Goal: Task Accomplishment & Management: Manage account settings

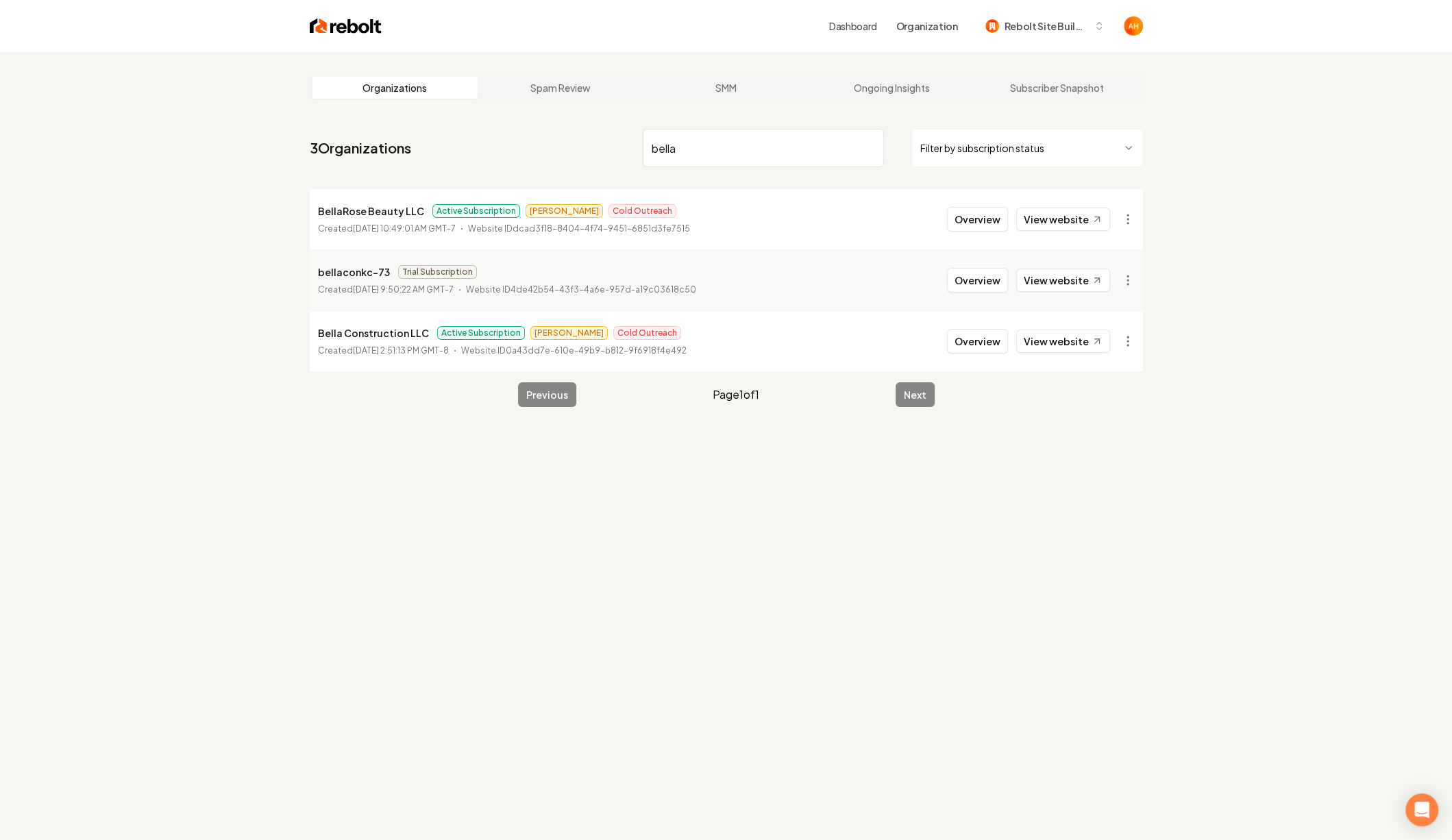
click at [709, 133] on input "bella" at bounding box center [764, 148] width 241 height 38
type input "e"
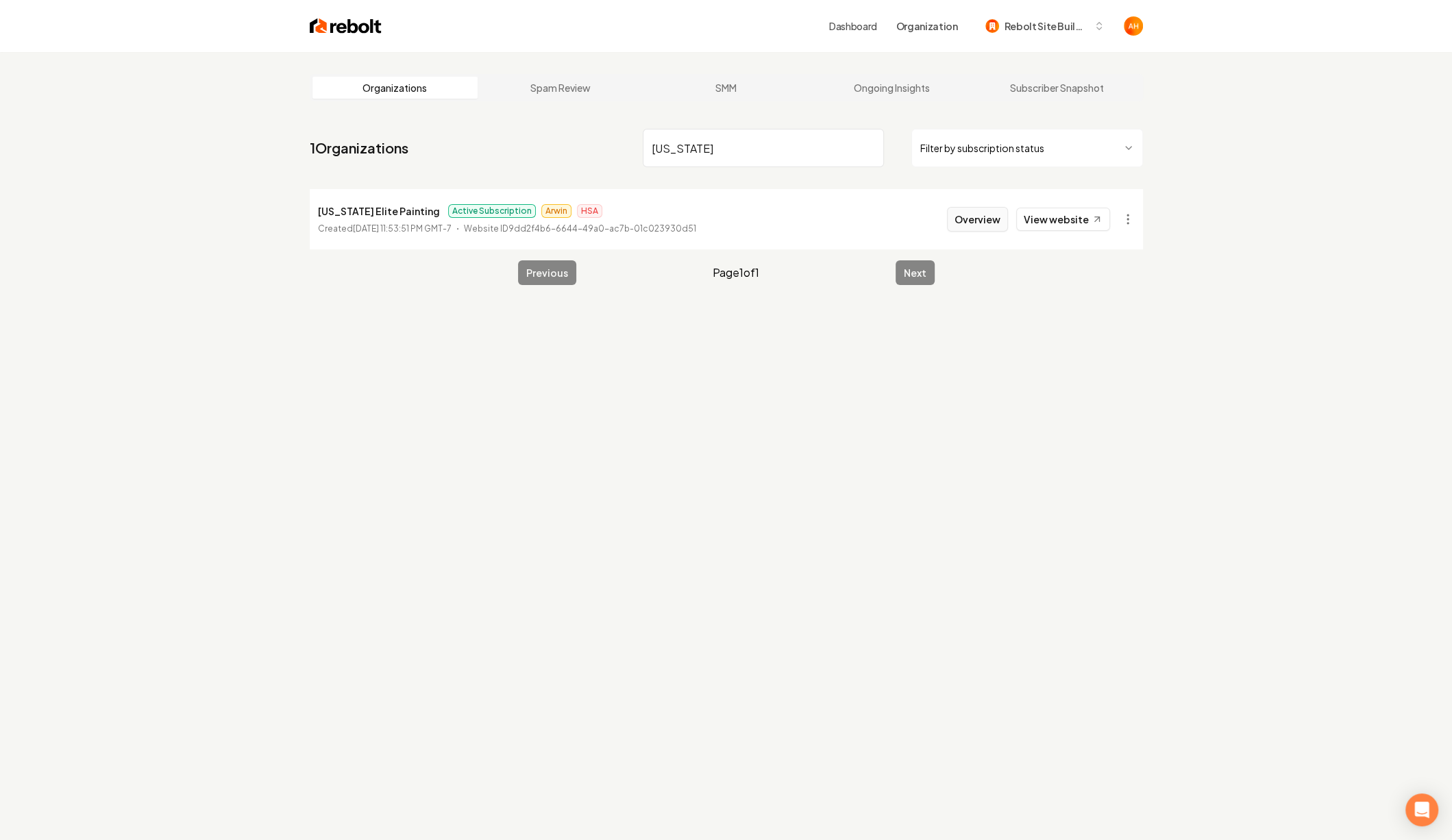
type input "[US_STATE]"
click at [966, 215] on button "Overview" at bounding box center [977, 219] width 61 height 25
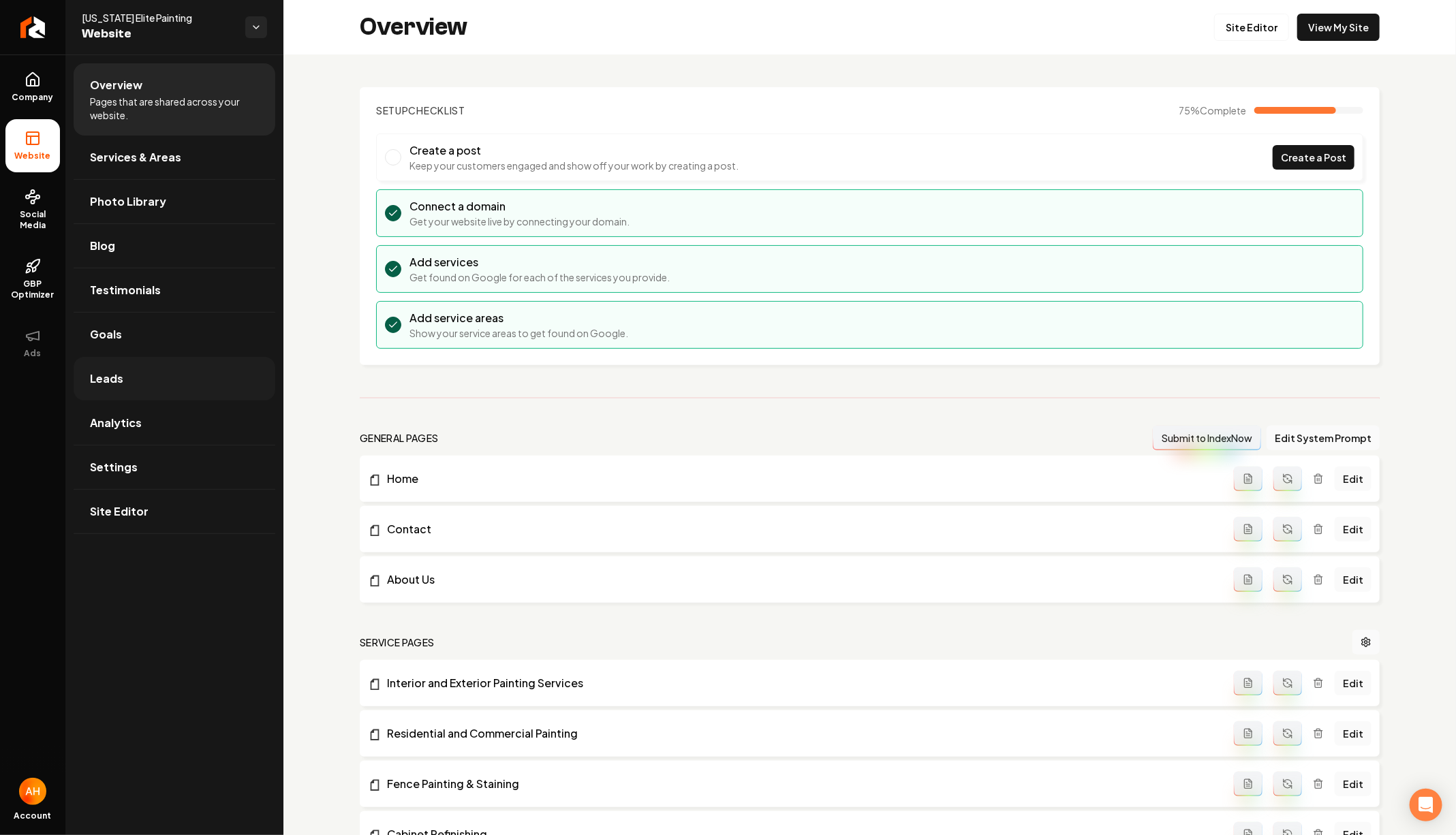
click at [155, 368] on link "Leads" at bounding box center [174, 379] width 202 height 44
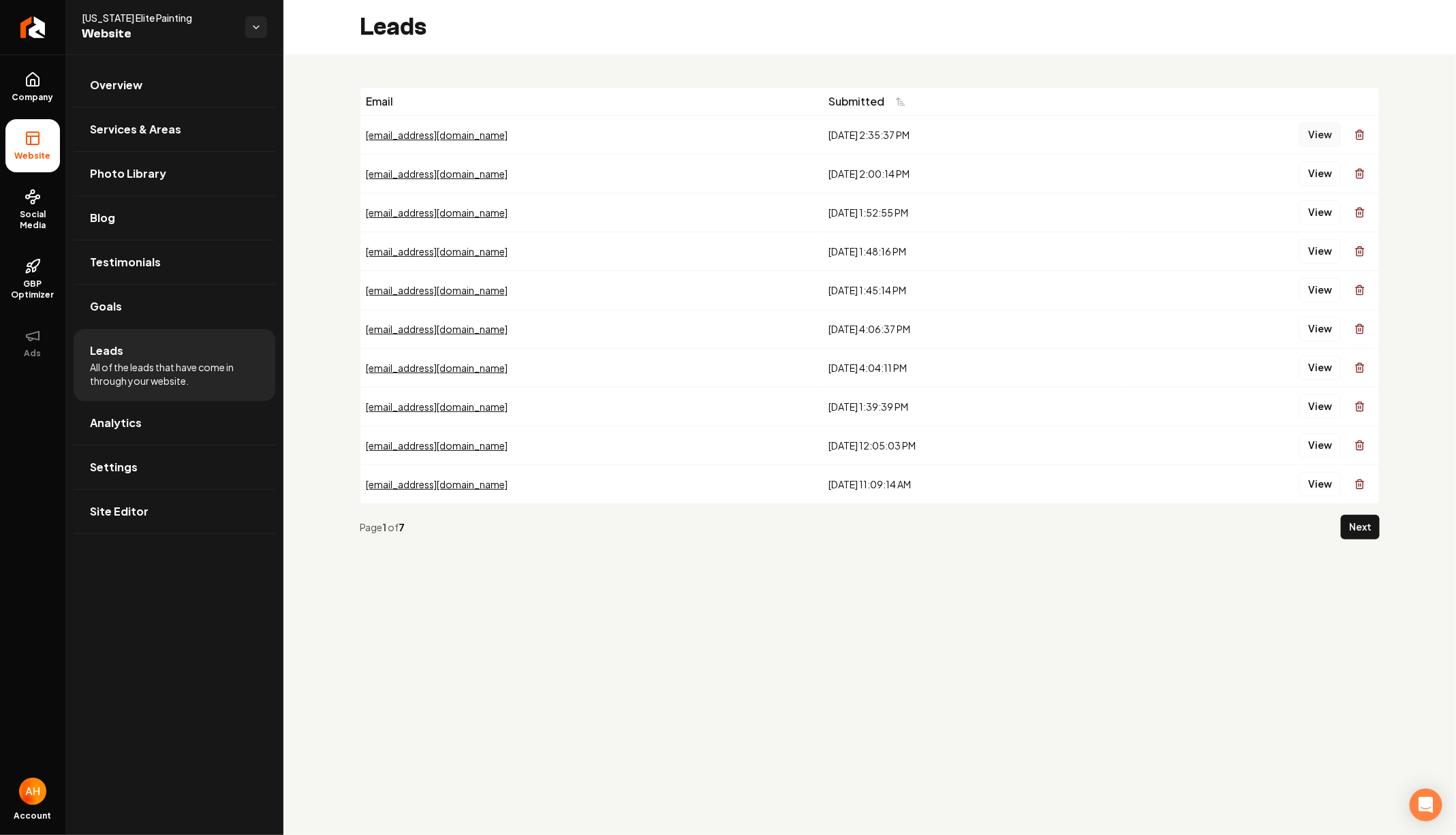
click at [1323, 128] on button "View" at bounding box center [1320, 135] width 42 height 24
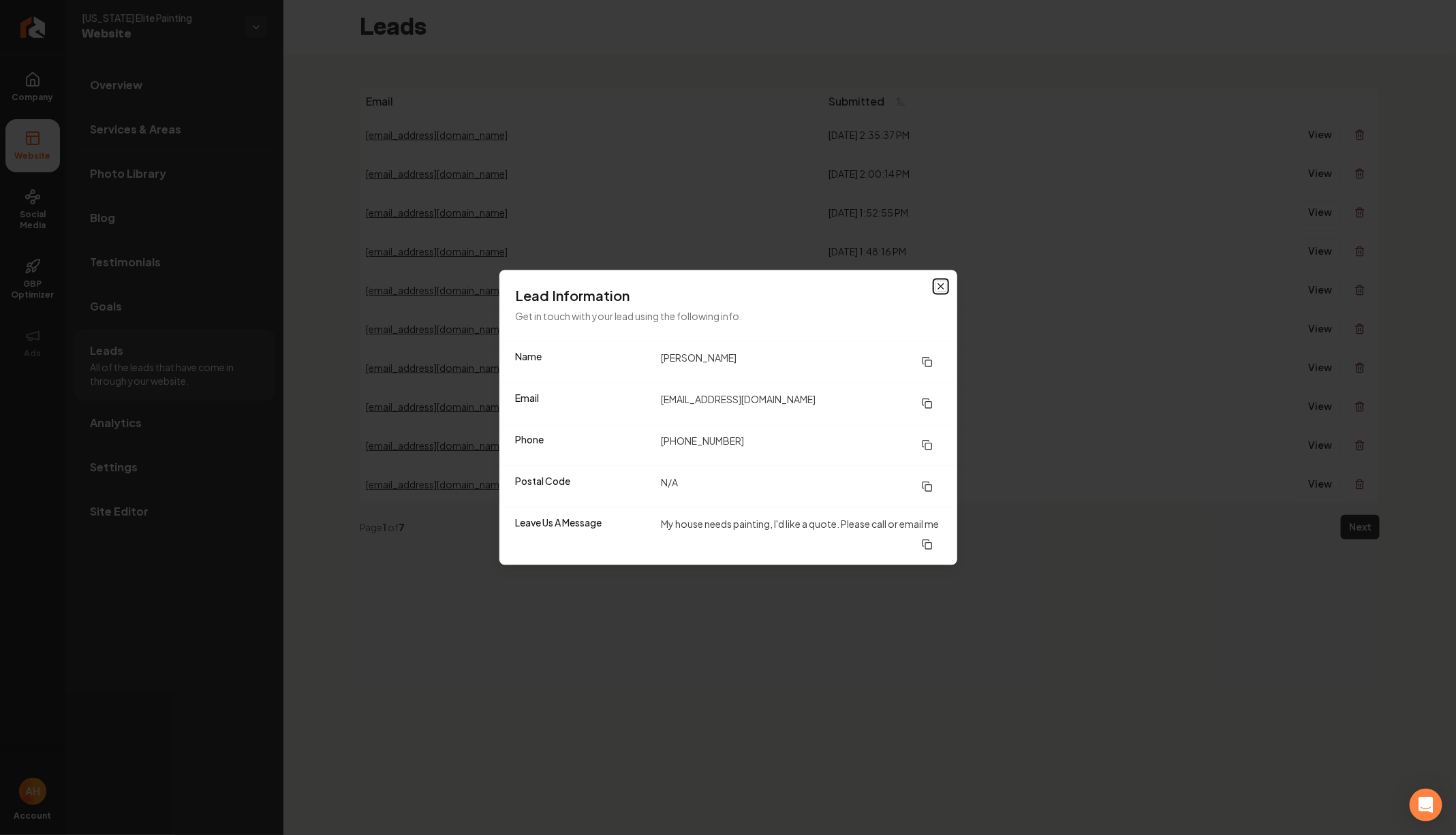
click at [939, 285] on icon "button" at bounding box center [941, 286] width 11 height 11
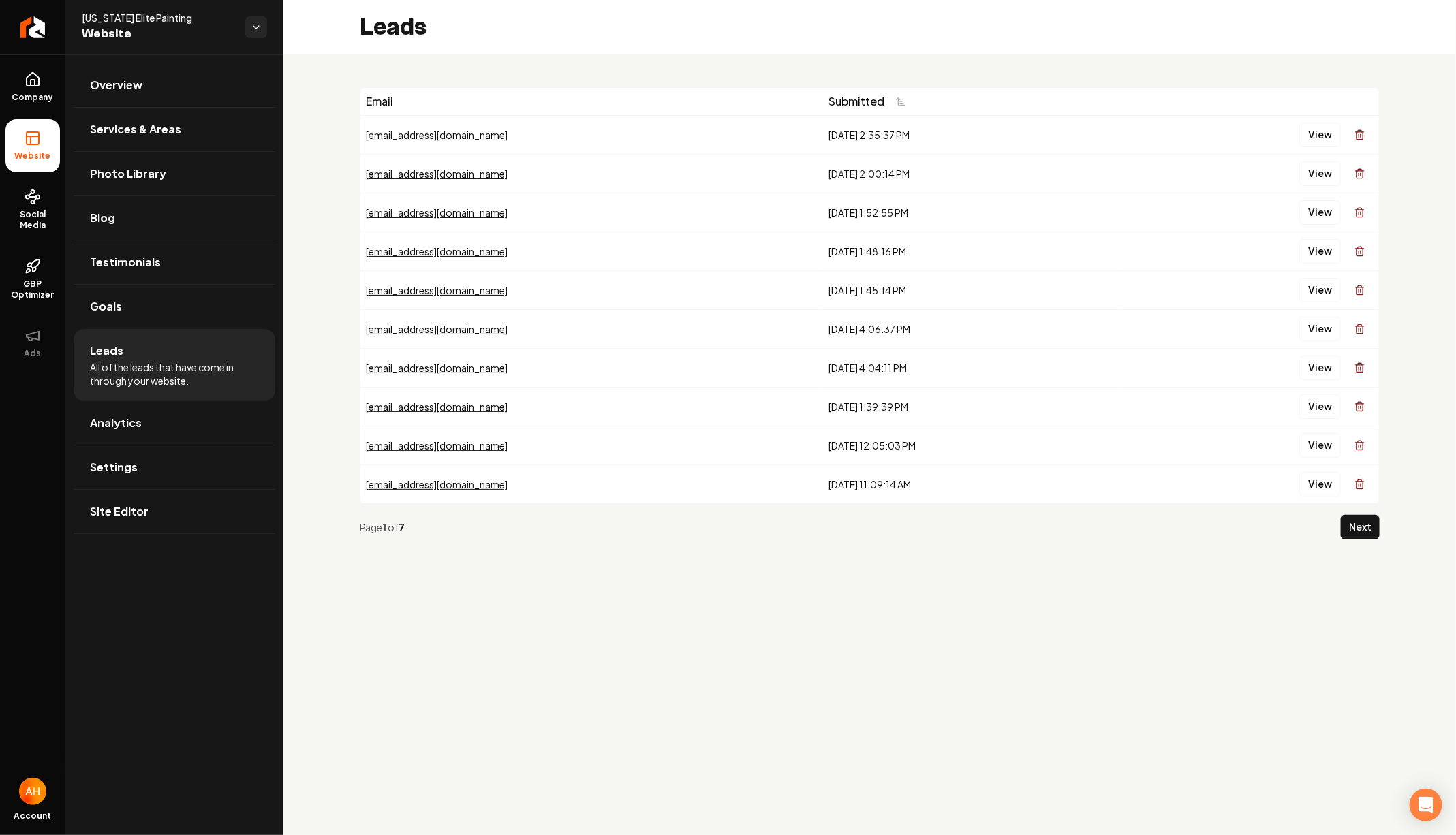
click at [1300, 171] on div "View" at bounding box center [1250, 174] width 248 height 27
click at [1306, 171] on button "View" at bounding box center [1320, 174] width 42 height 24
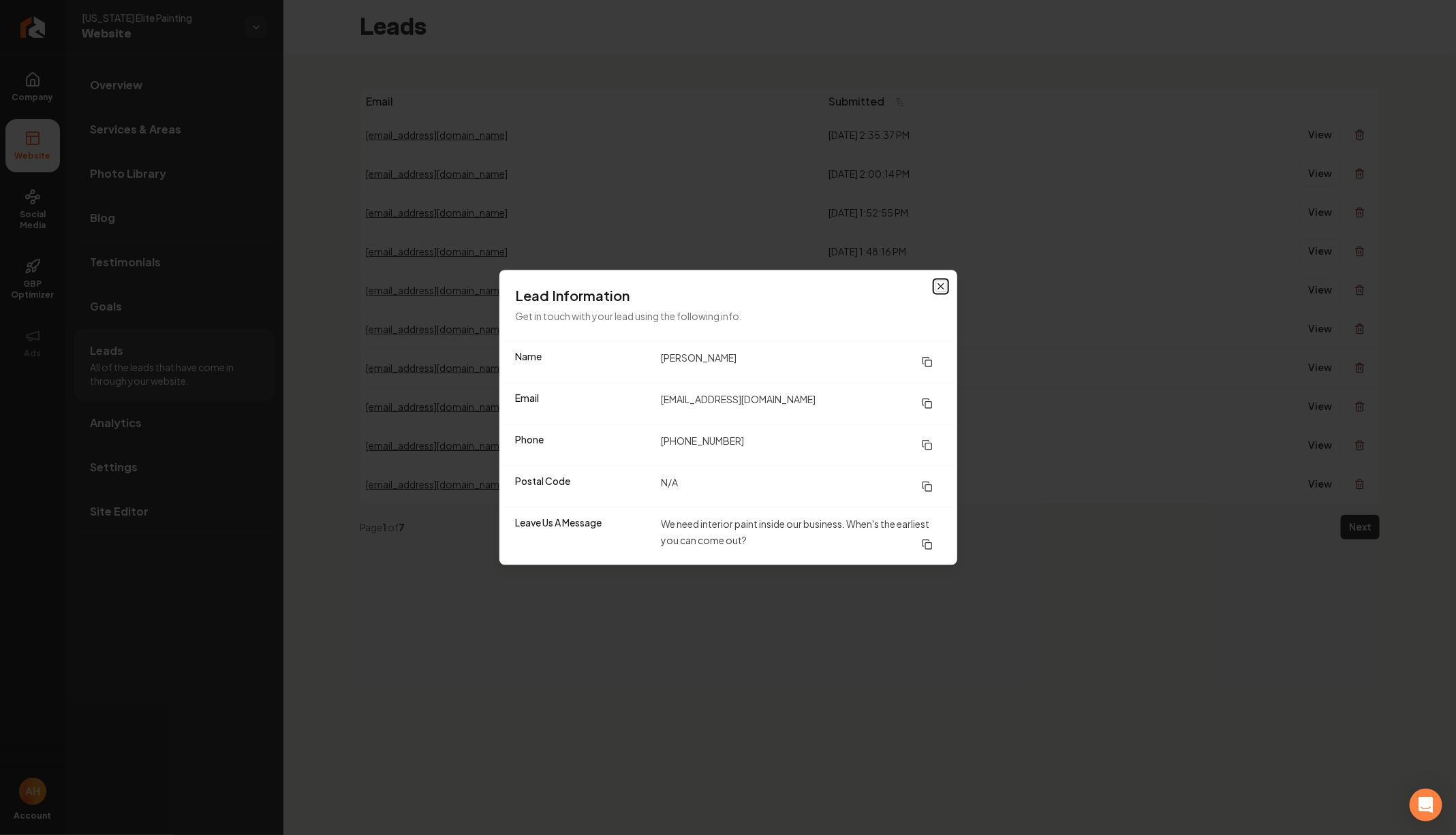
click at [938, 287] on icon "button" at bounding box center [941, 286] width 11 height 11
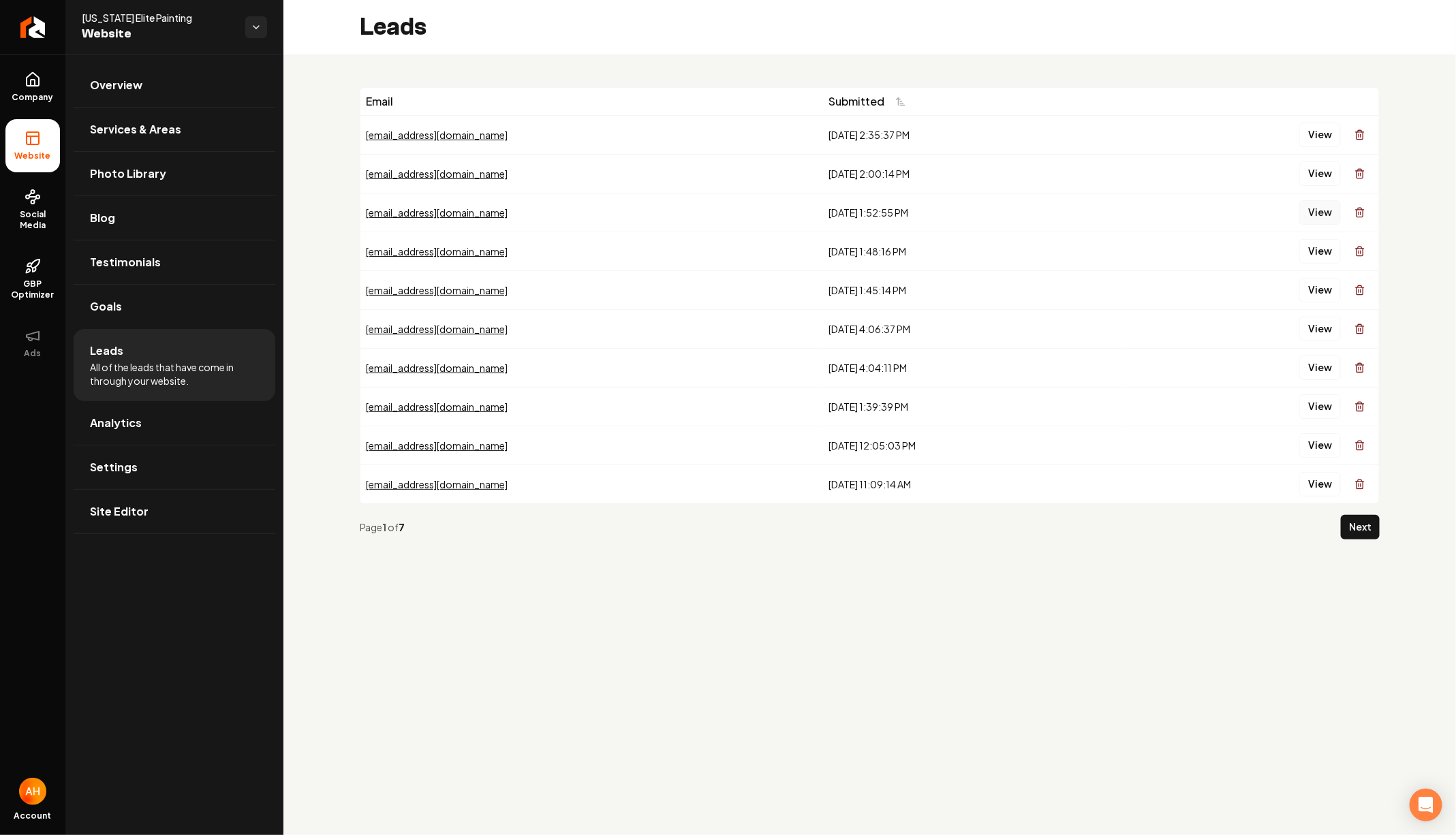
click at [1324, 201] on button "View" at bounding box center [1320, 212] width 42 height 24
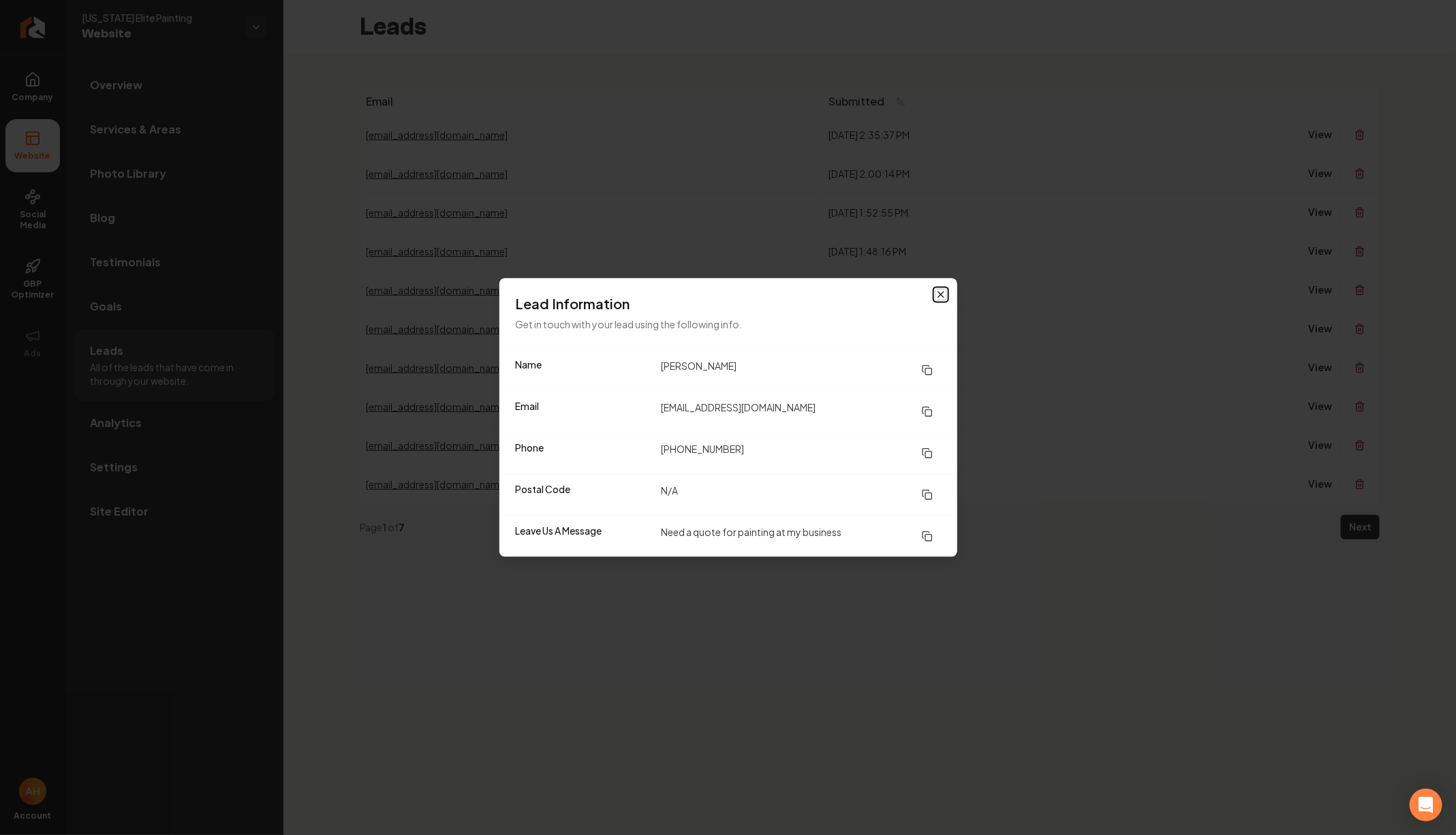
click at [941, 293] on icon "button" at bounding box center [941, 295] width 11 height 11
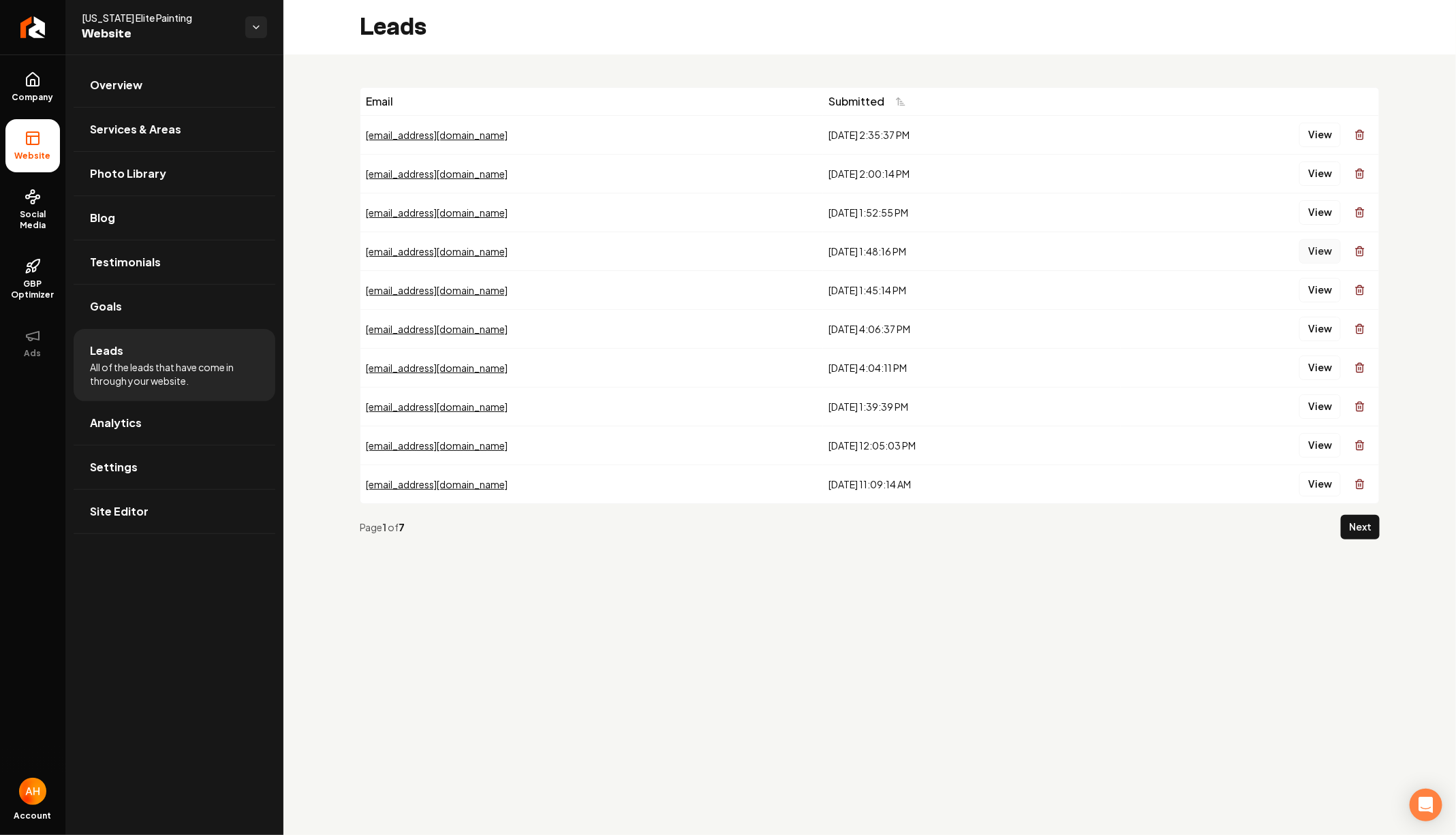
click at [1312, 247] on button "View" at bounding box center [1320, 251] width 42 height 24
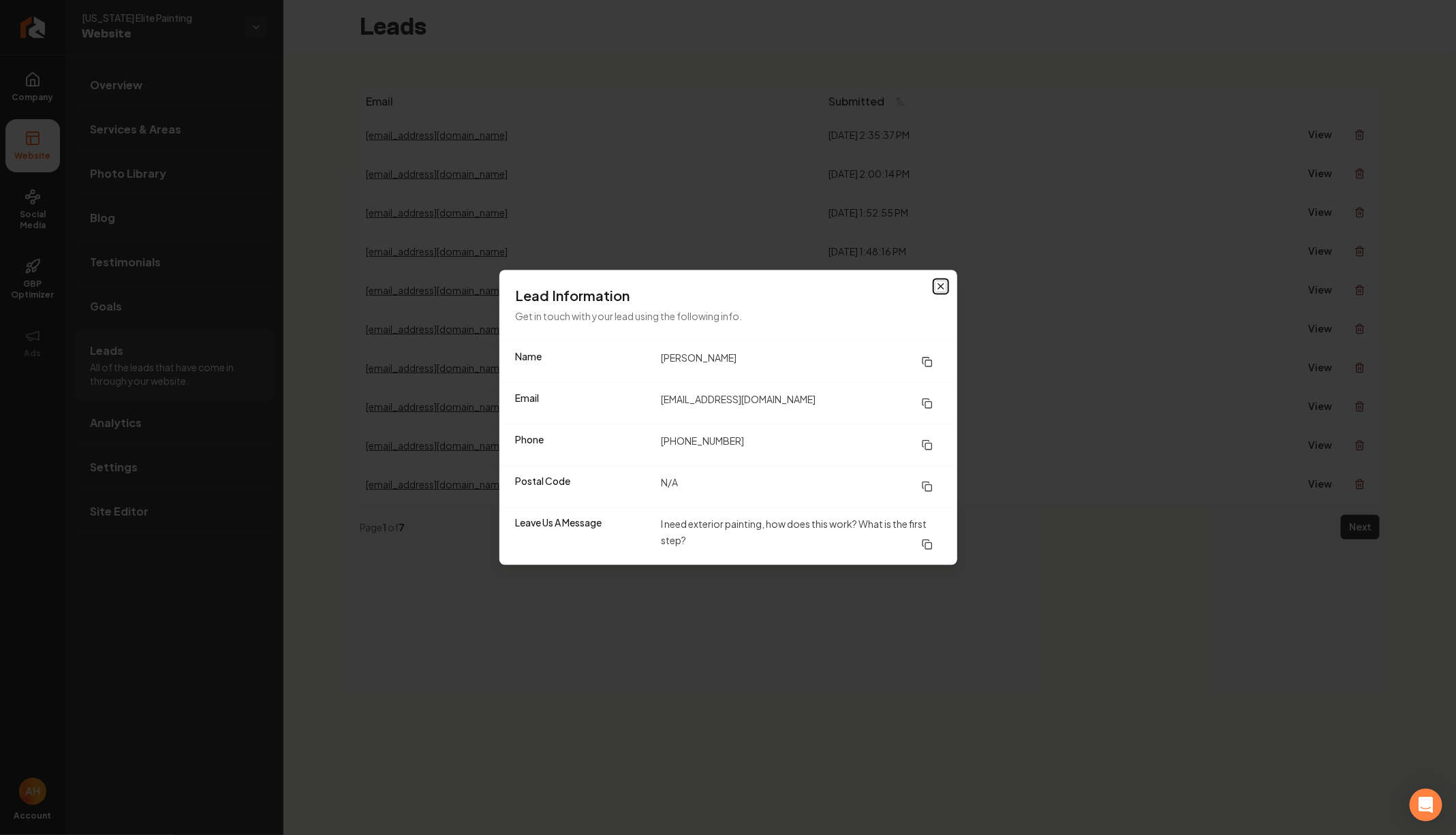
click at [941, 283] on icon "button" at bounding box center [941, 286] width 11 height 11
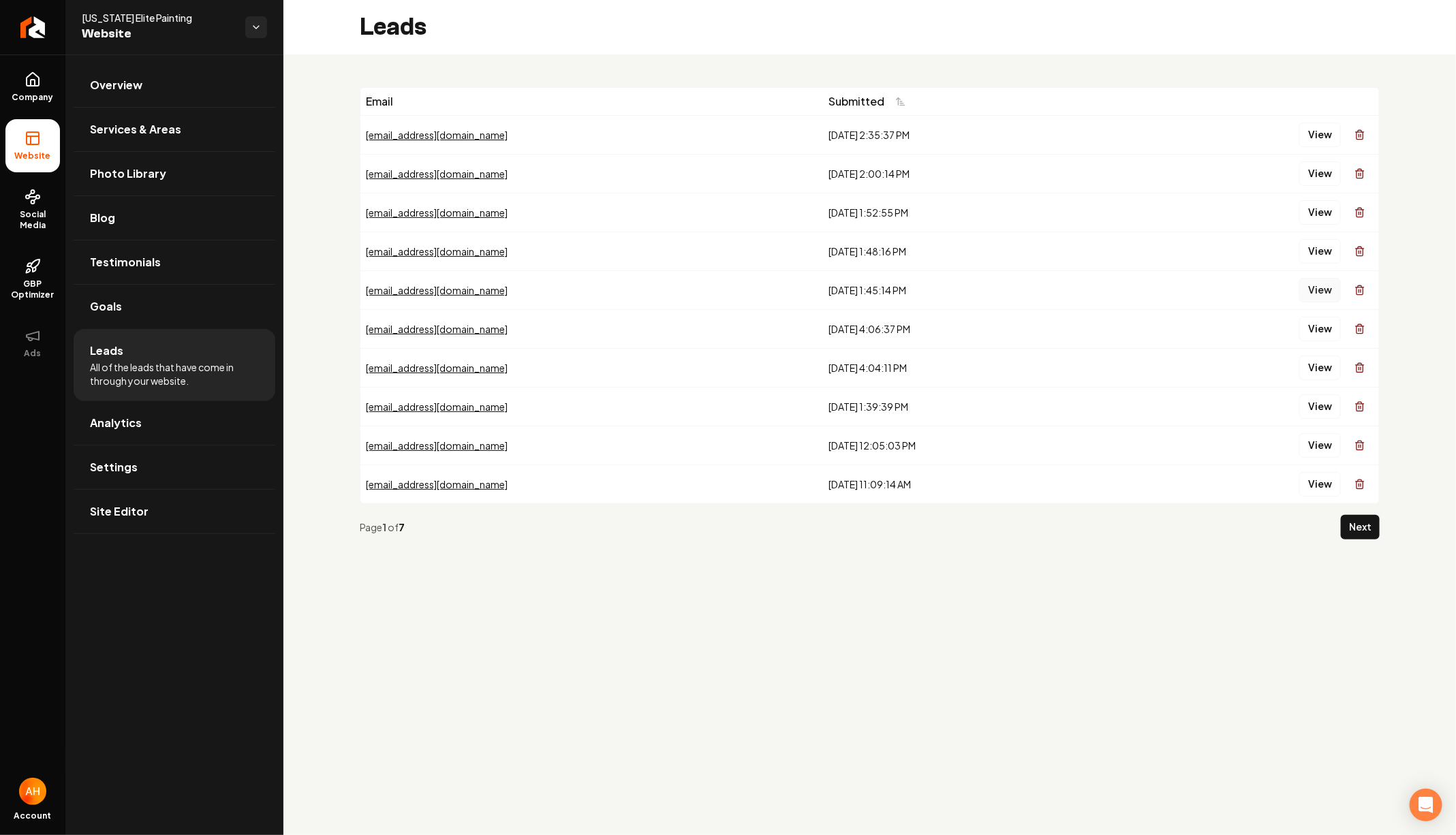
click at [1326, 290] on button "View" at bounding box center [1320, 290] width 42 height 24
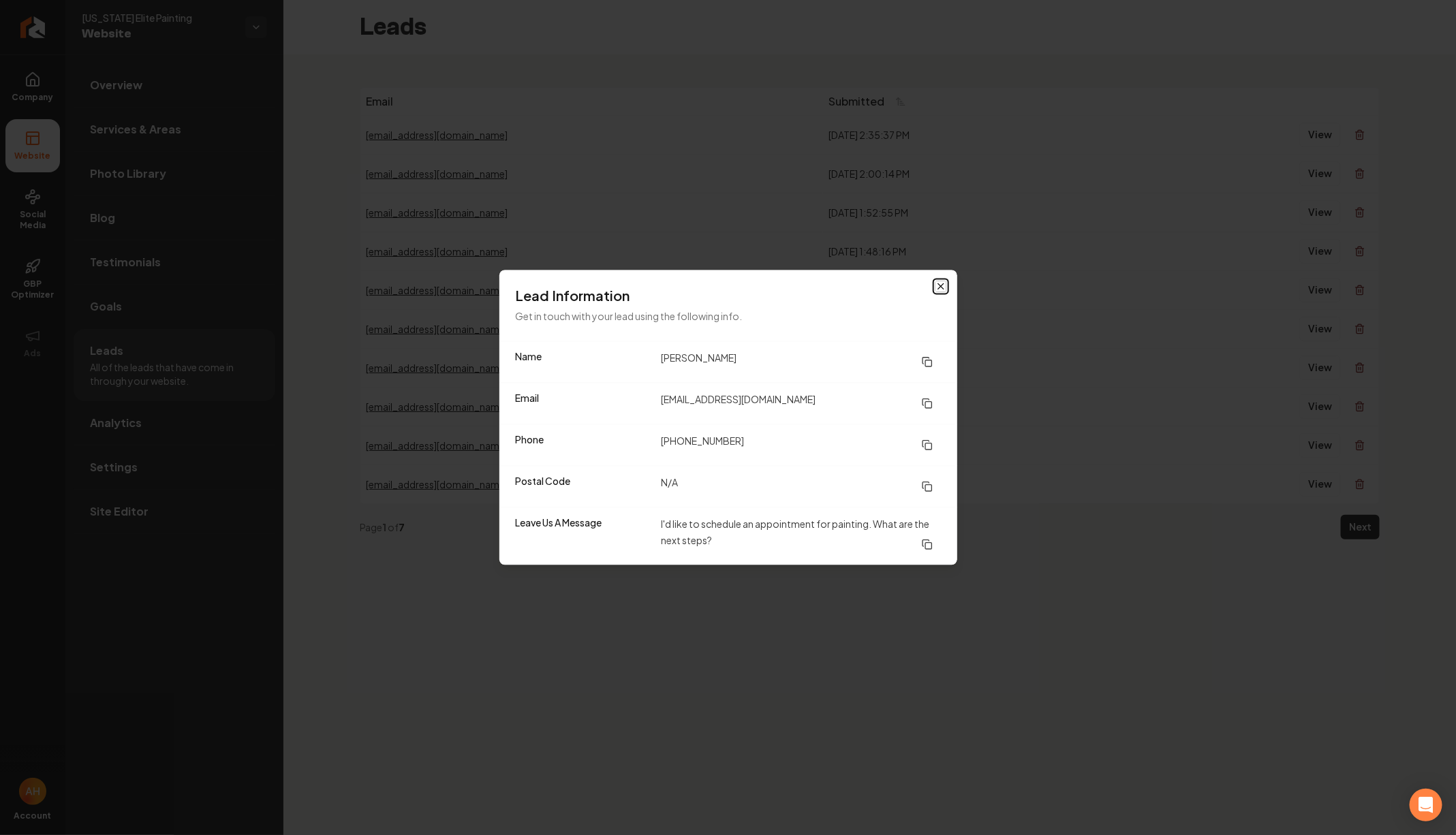
click at [936, 287] on icon "button" at bounding box center [941, 286] width 11 height 11
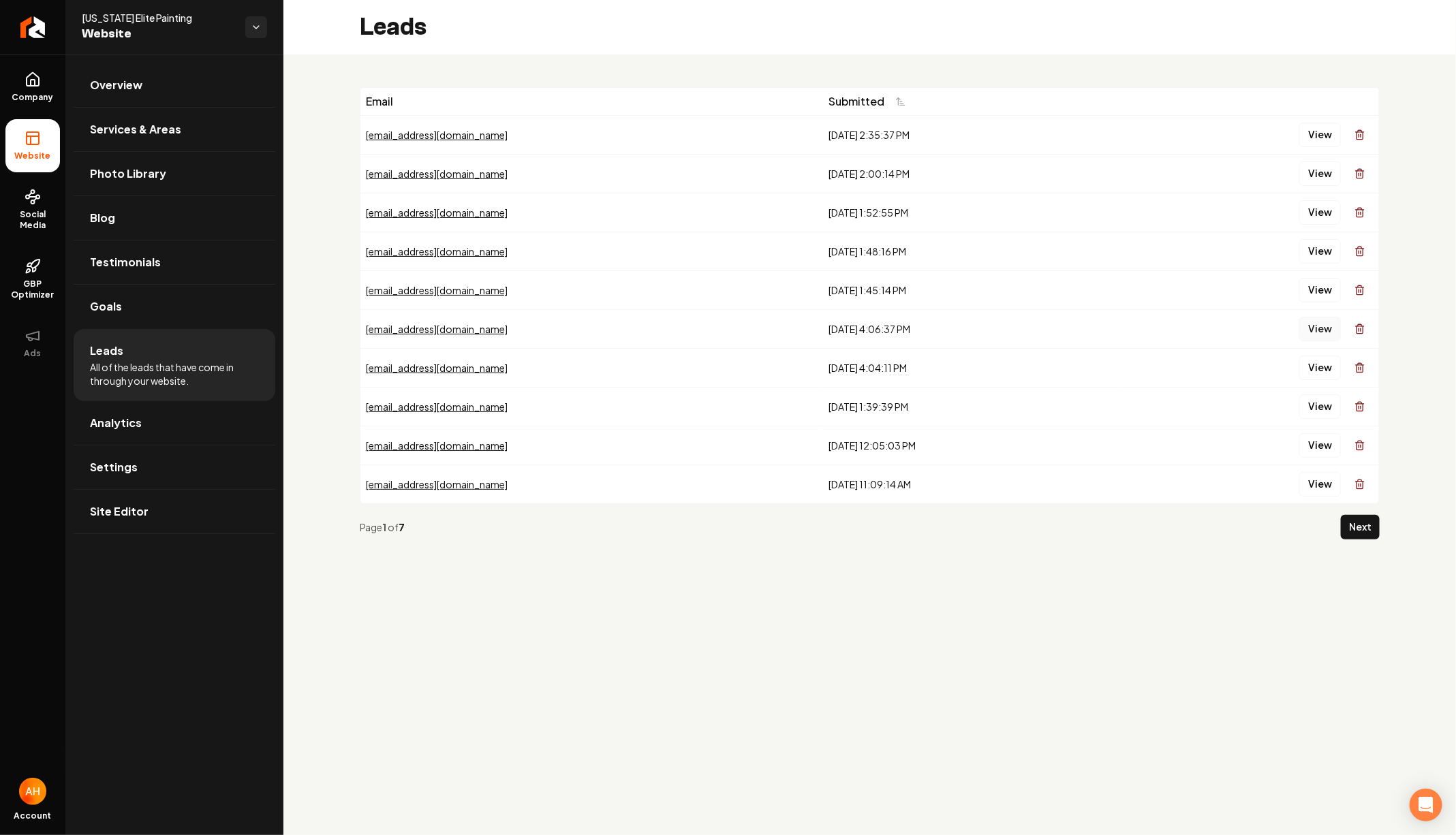
click at [1309, 331] on button "View" at bounding box center [1320, 329] width 42 height 24
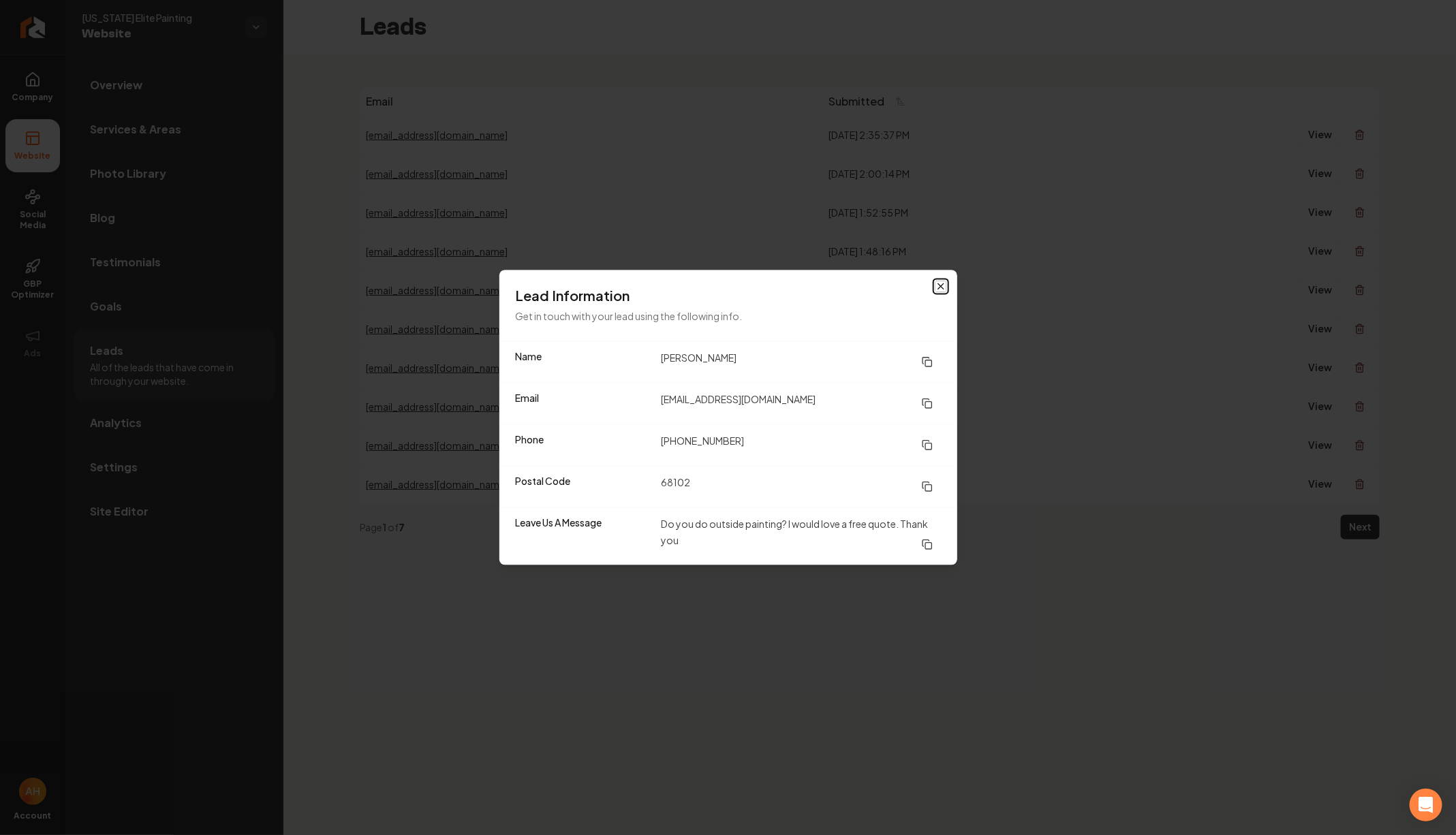
click at [945, 288] on icon "button" at bounding box center [941, 286] width 11 height 11
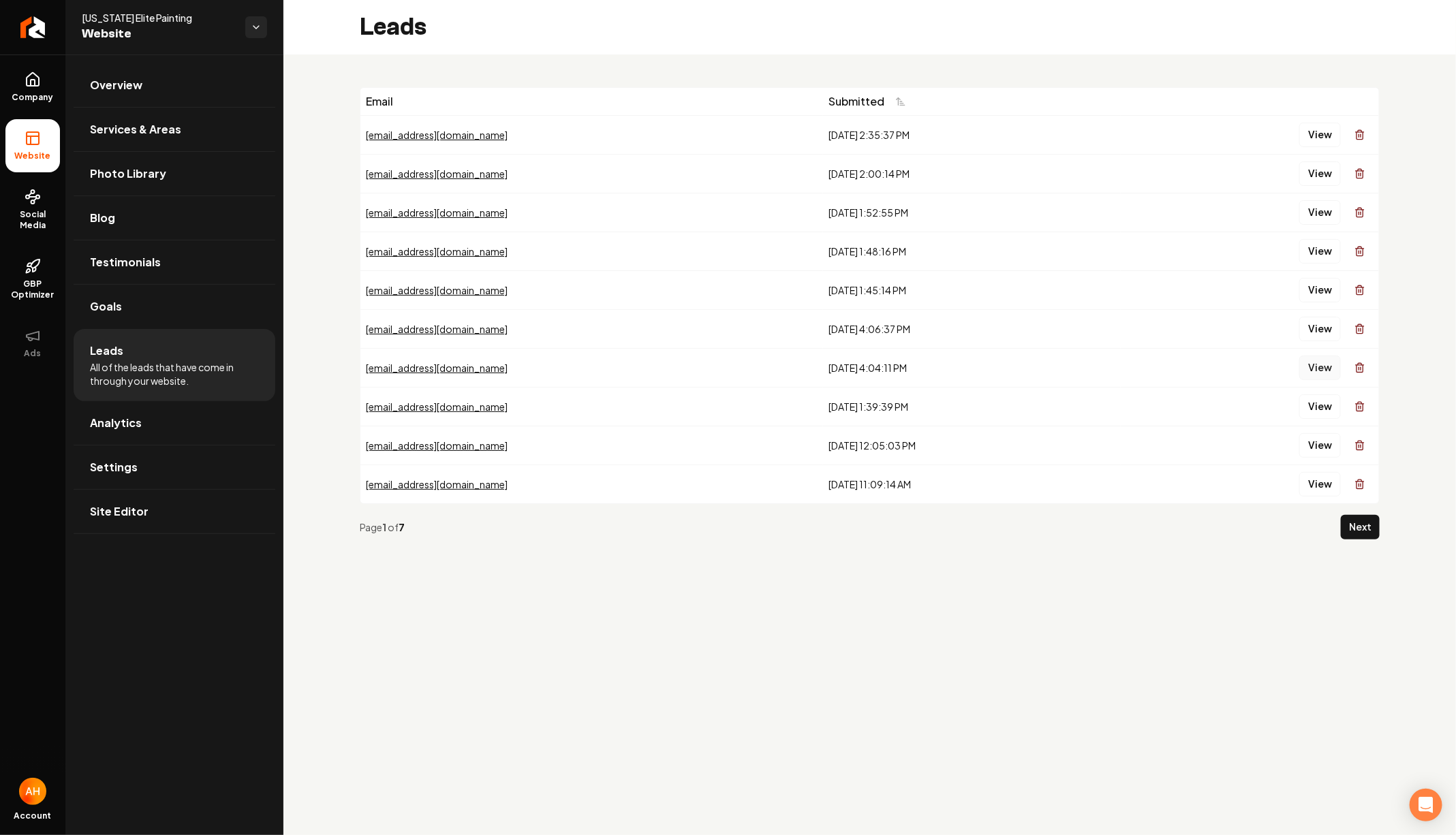
click at [1304, 359] on button "View" at bounding box center [1320, 368] width 42 height 24
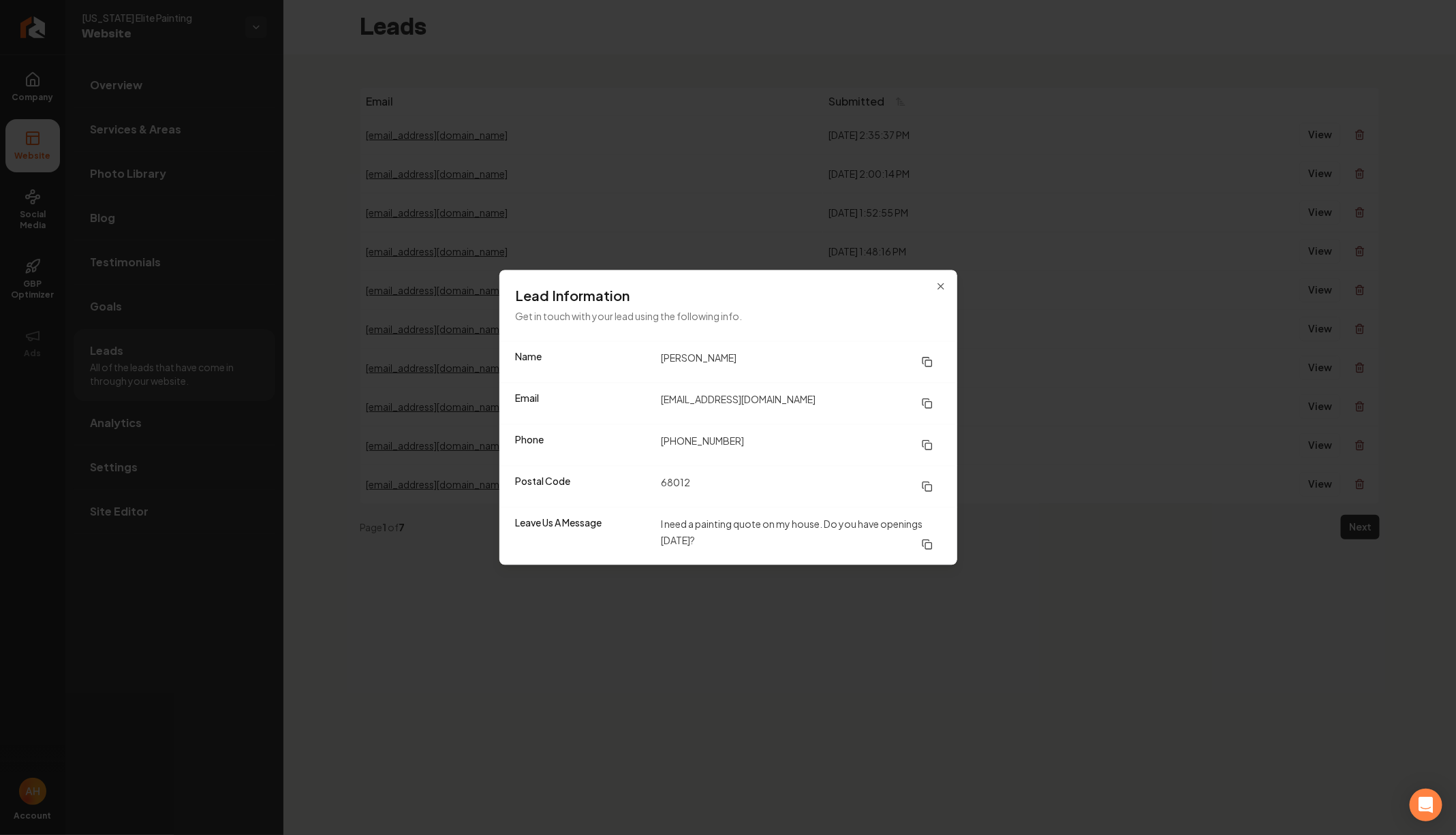
click at [703, 522] on dd "I need a painting quote on my house. Do you have openings on Friday?" at bounding box center [801, 537] width 280 height 41
click at [708, 522] on dd "I need a painting quote on my house. Do you have openings on Friday?" at bounding box center [801, 537] width 280 height 41
click at [936, 289] on icon "button" at bounding box center [941, 286] width 11 height 11
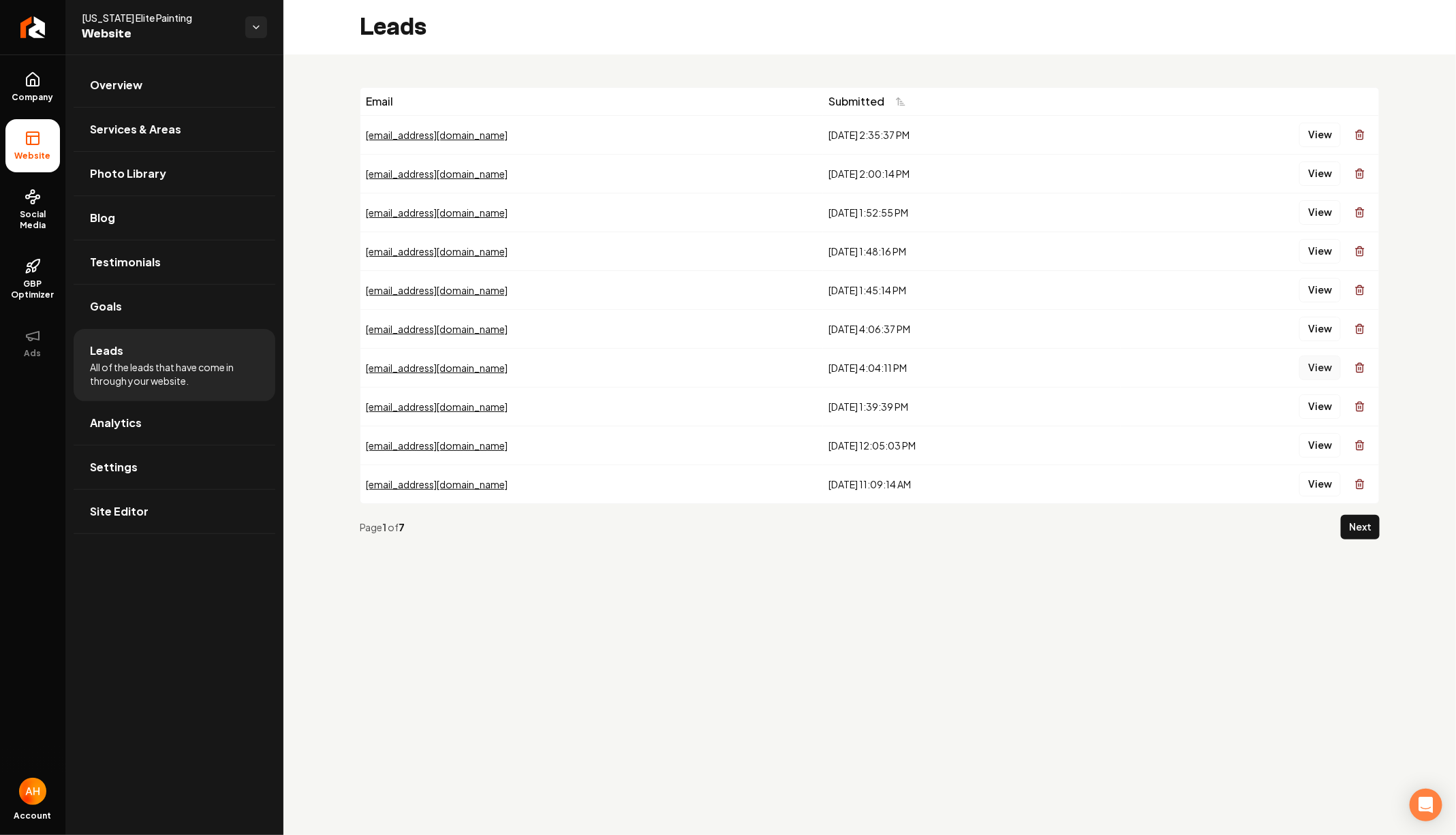
click at [1314, 364] on button "View" at bounding box center [1320, 368] width 42 height 24
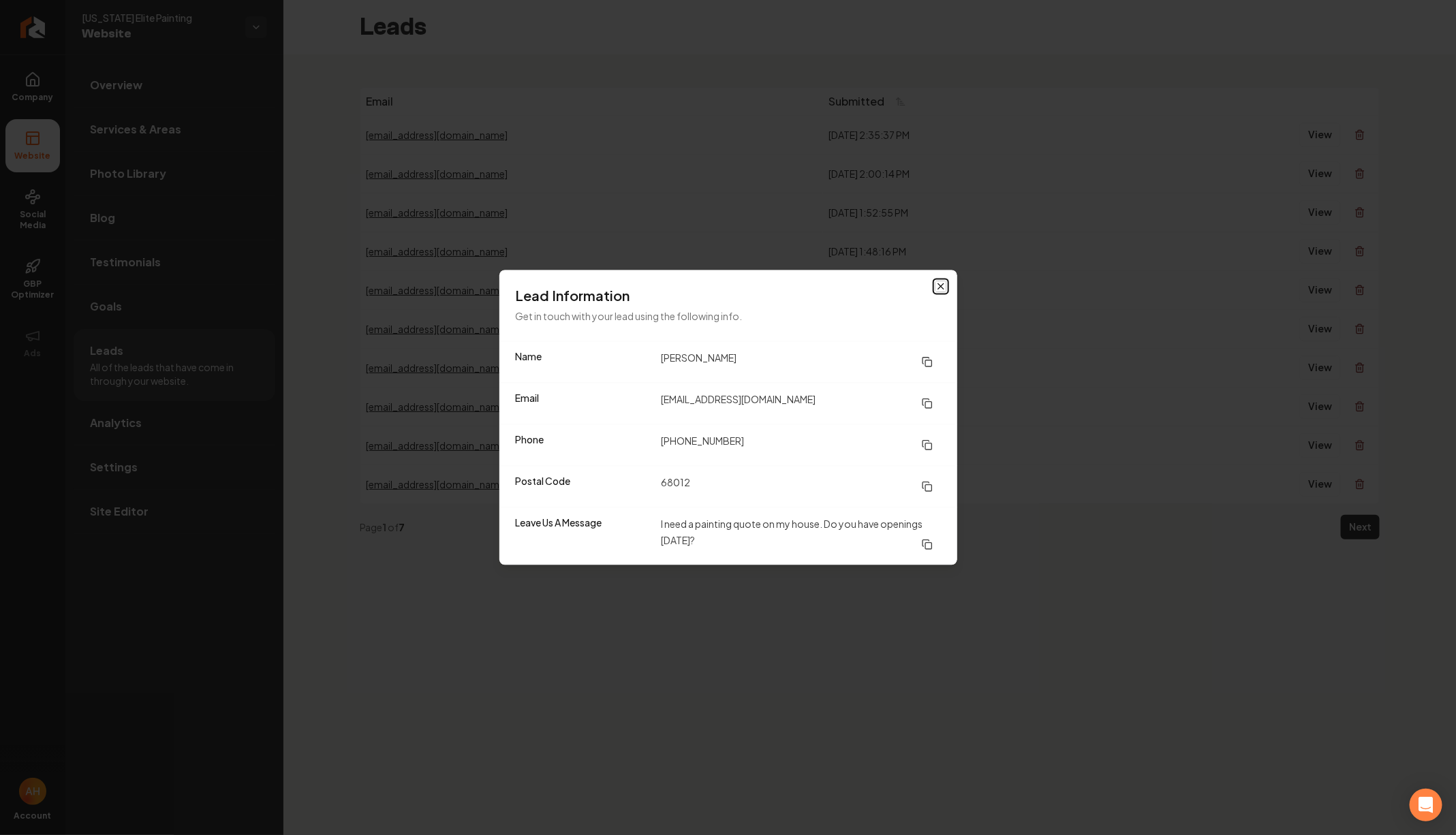
click at [940, 284] on icon "button" at bounding box center [941, 286] width 11 height 11
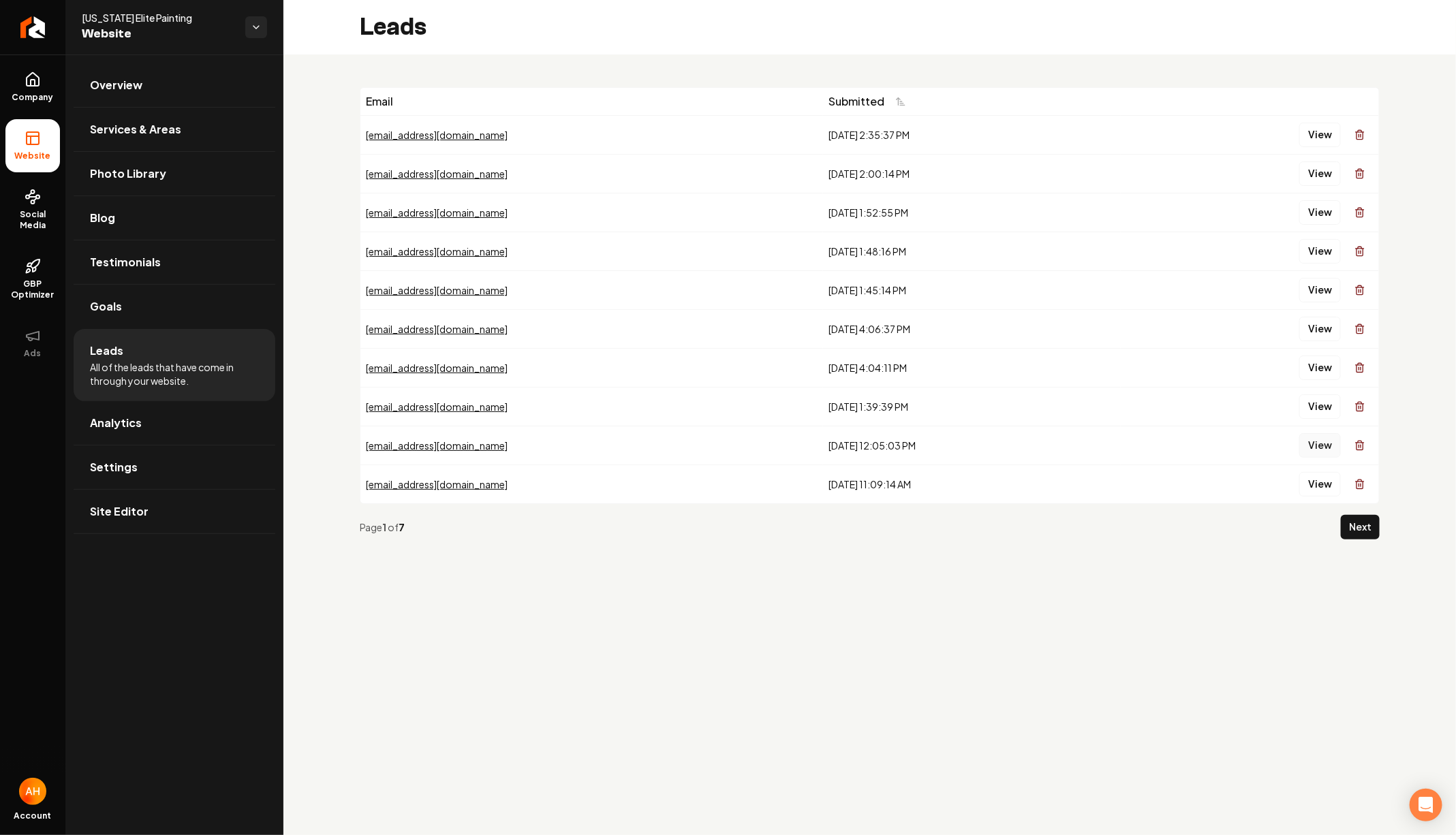
click at [1320, 438] on button "View" at bounding box center [1320, 445] width 42 height 24
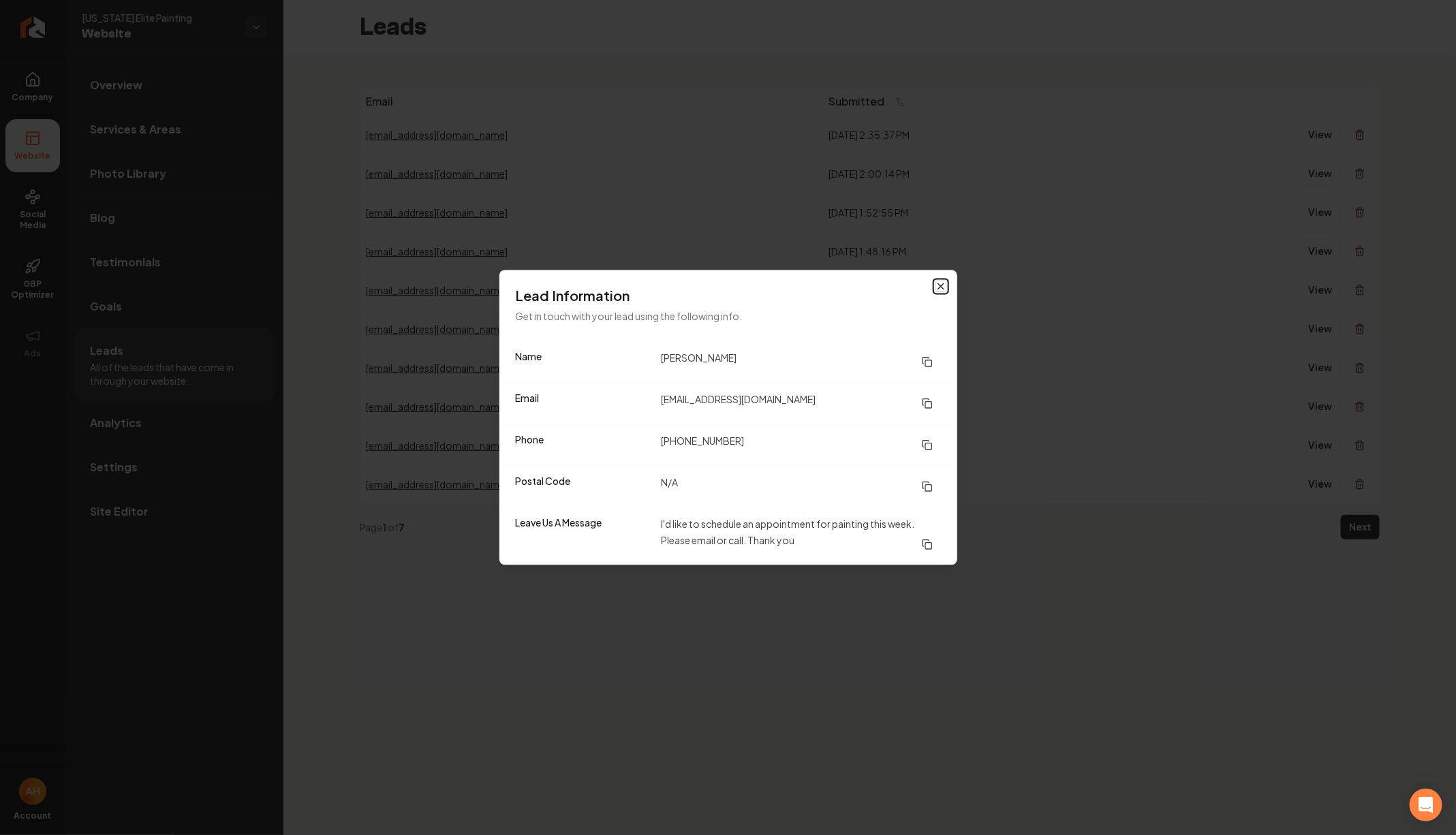
click at [939, 287] on icon "button" at bounding box center [941, 286] width 11 height 11
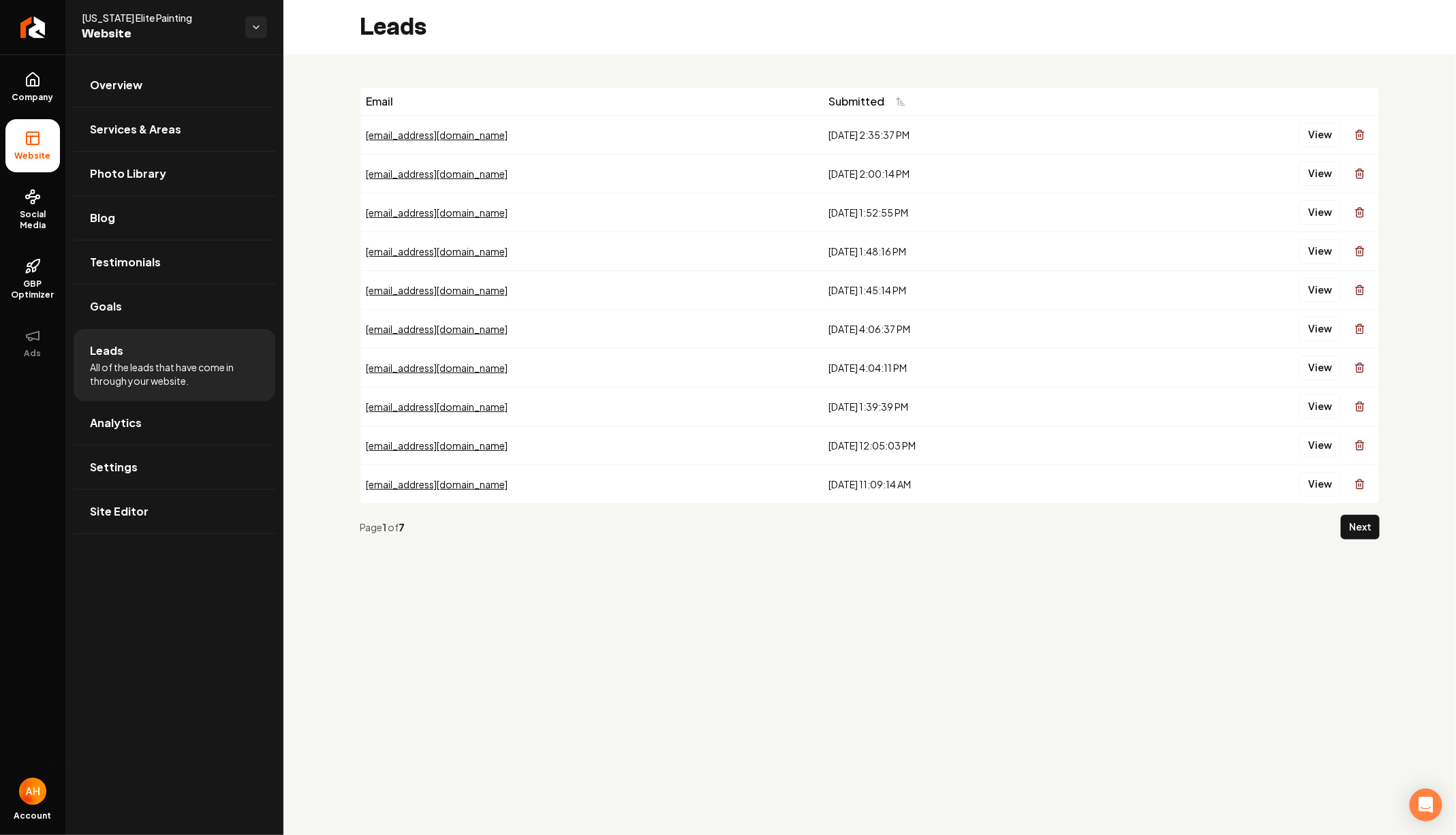
drag, startPoint x: 789, startPoint y: 131, endPoint x: 908, endPoint y: 489, distance: 377.3
click at [908, 489] on tbody "t_tgoodgirl@gmail.com 9/3/2025, 2:35:37 PM View masterjay@gmail.com 9/3/2025, 2…" at bounding box center [869, 308] width 1018 height 388
click at [974, 534] on div "Page 1 of 7 Next" at bounding box center [869, 527] width 1020 height 47
click at [1370, 516] on button "Next" at bounding box center [1361, 527] width 39 height 24
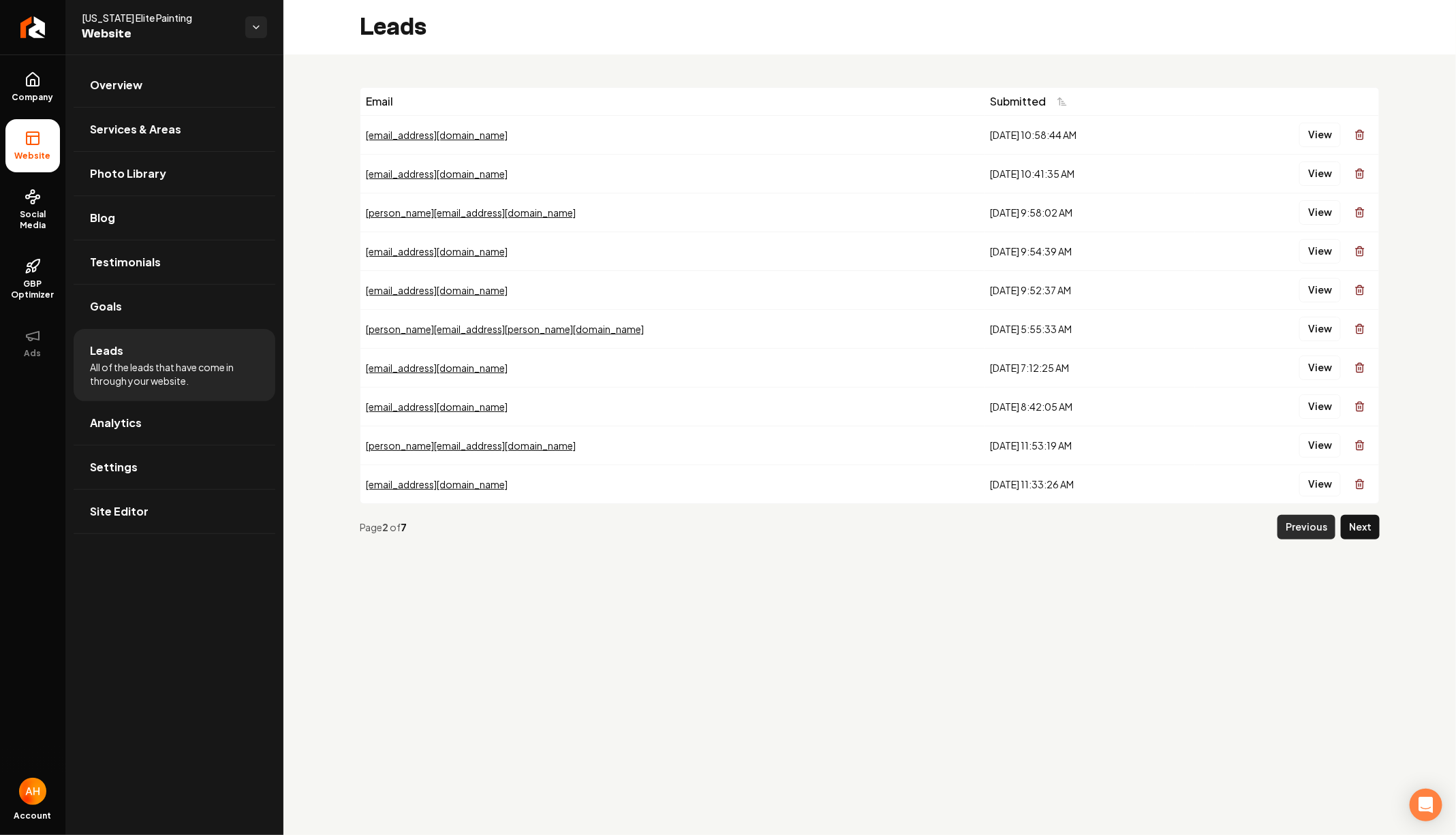
click at [1295, 525] on button "Previous" at bounding box center [1306, 527] width 58 height 24
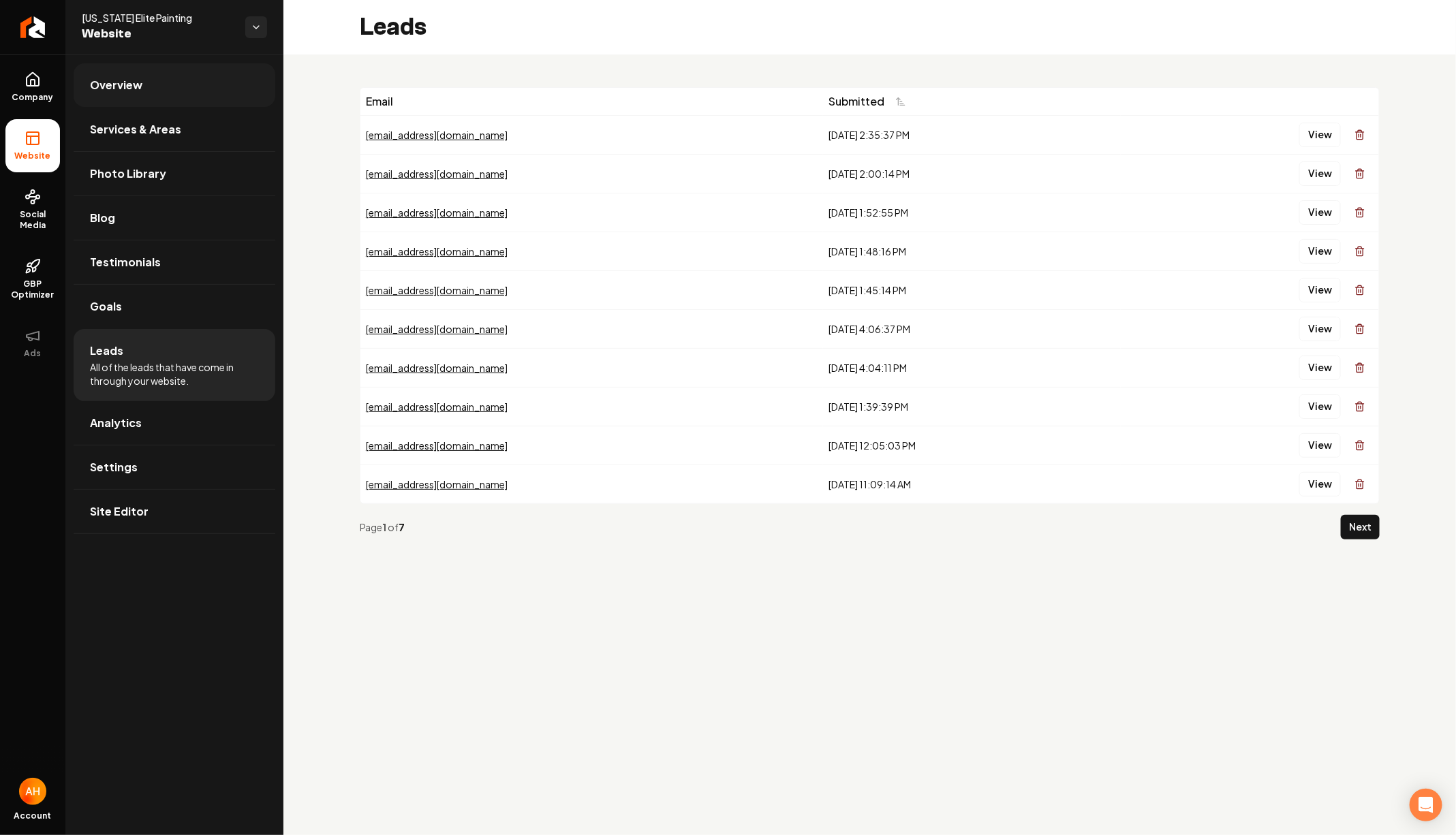
click at [221, 80] on link "Overview" at bounding box center [174, 85] width 202 height 44
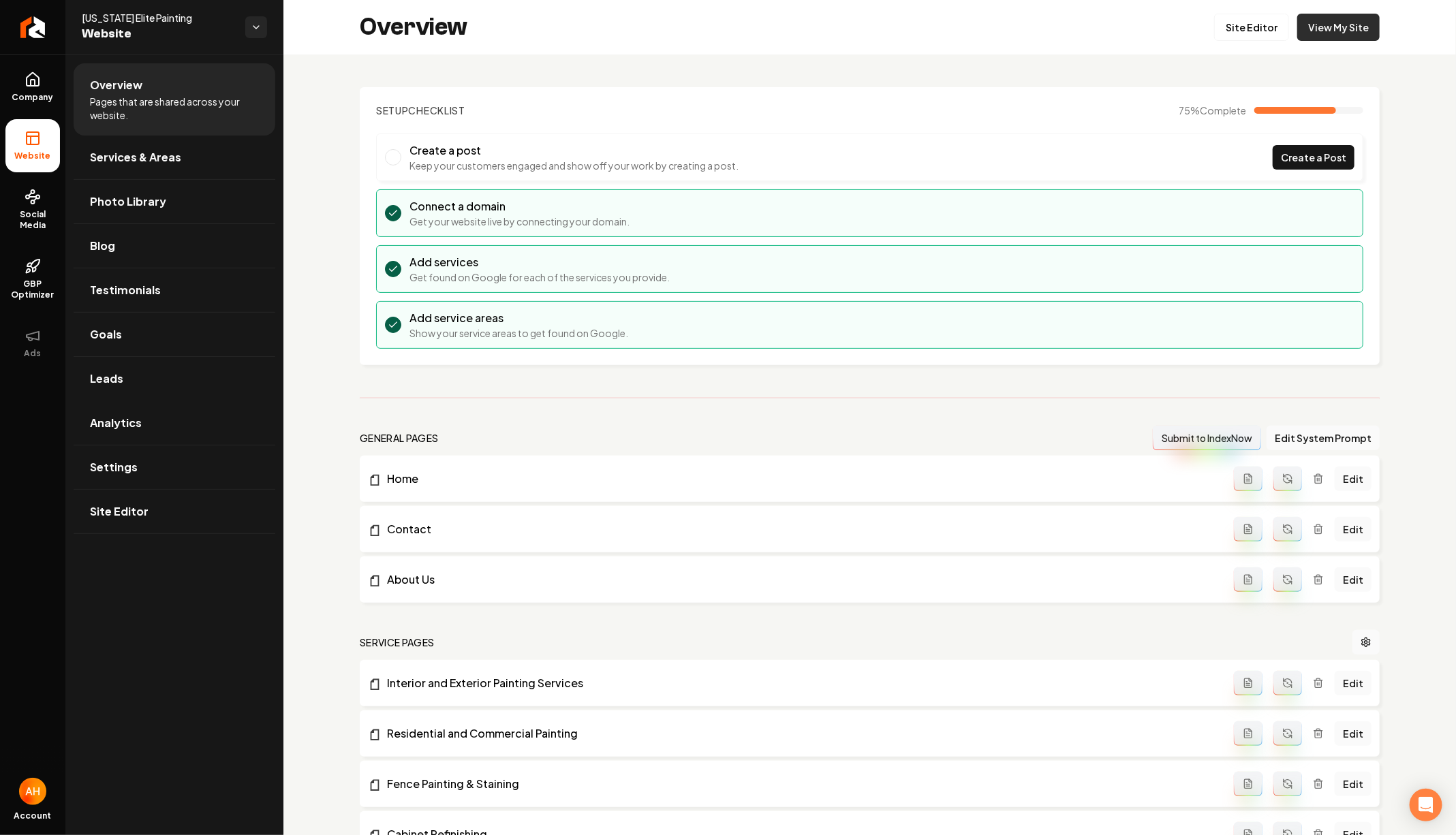
click at [1303, 32] on link "View My Site" at bounding box center [1338, 27] width 83 height 27
click at [212, 340] on link "Goals" at bounding box center [174, 334] width 202 height 44
